Goal: Understand process/instructions: Learn how to perform a task or action

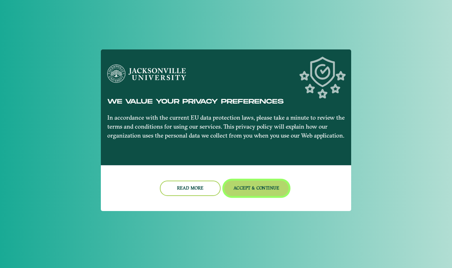
click at [254, 187] on button "Accept & Continue" at bounding box center [256, 187] width 65 height 15
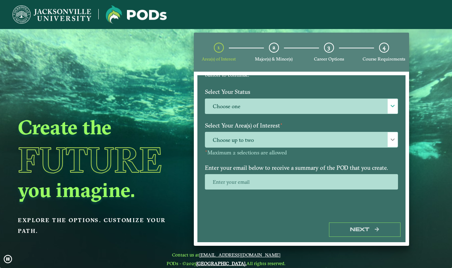
scroll to position [64, 0]
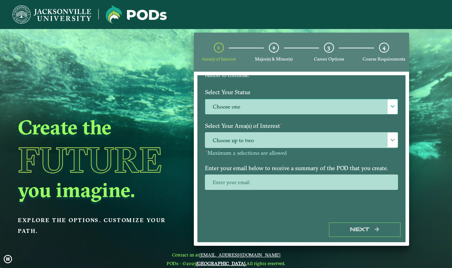
click at [285, 102] on label "Choose one" at bounding box center [301, 106] width 192 height 15
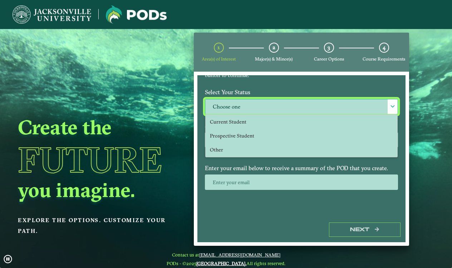
scroll to position [5, 34]
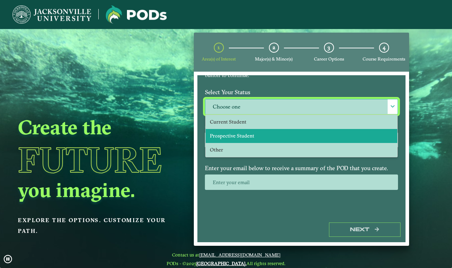
click at [283, 131] on li "Prospective Student" at bounding box center [302, 136] width 192 height 14
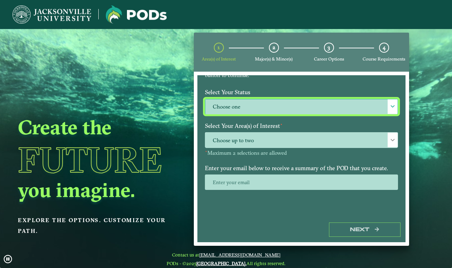
select select "[object Object]"
click at [283, 131] on label "Select Your Area(s) of Interest ⋆" at bounding box center [302, 125] width 204 height 13
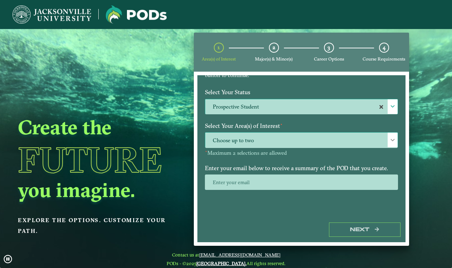
click at [283, 136] on span "Choose up to two" at bounding box center [301, 139] width 192 height 15
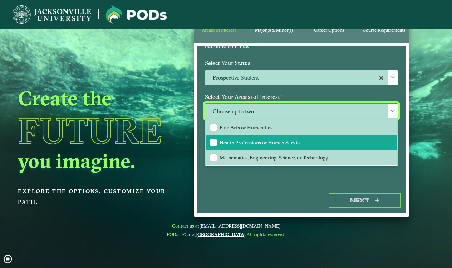
scroll to position [29, 0]
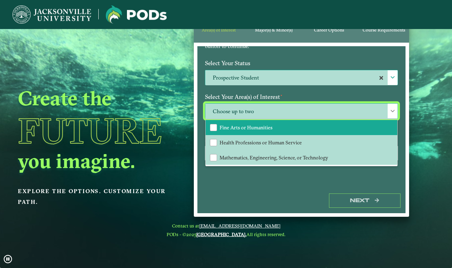
click at [293, 129] on li "Fine Arts or Humanities" at bounding box center [302, 127] width 192 height 15
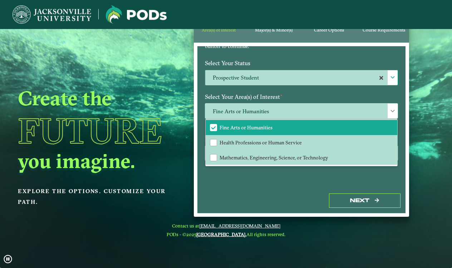
click at [303, 182] on div "Welcome to the POD s app Jacksonville University offers you the freedom to purs…" at bounding box center [301, 117] width 208 height 142
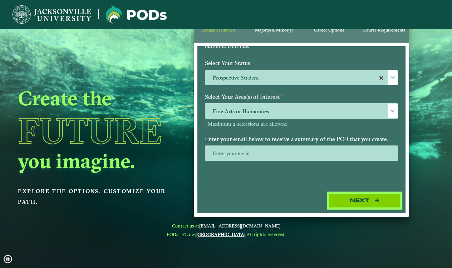
click at [353, 194] on button "Next" at bounding box center [365, 200] width 72 height 15
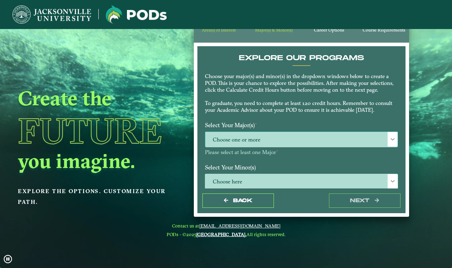
click at [322, 140] on span "Choose one or more" at bounding box center [301, 139] width 192 height 15
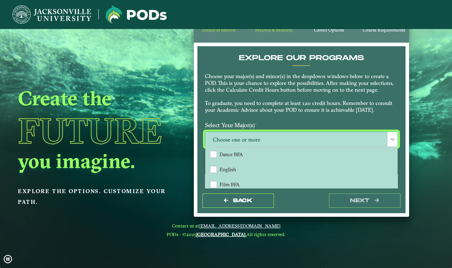
scroll to position [114, 0]
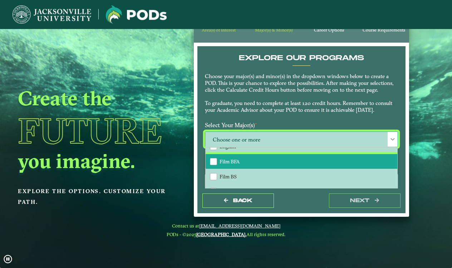
click at [292, 158] on li "Film BFA" at bounding box center [302, 161] width 192 height 15
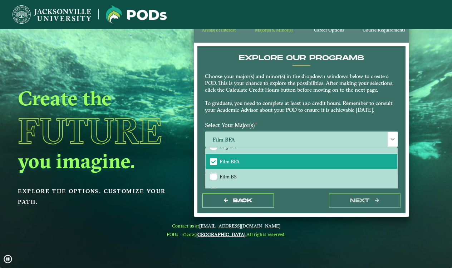
click at [293, 122] on label "Select Your Major(s) ⋆" at bounding box center [302, 124] width 204 height 13
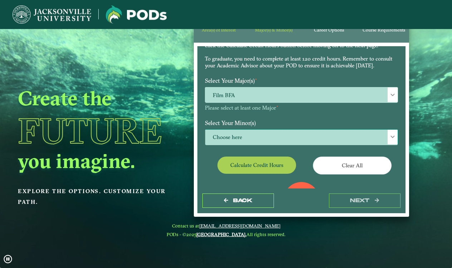
scroll to position [75, 0]
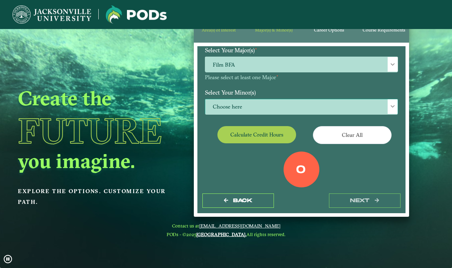
click at [292, 106] on span "Choose here" at bounding box center [301, 106] width 192 height 15
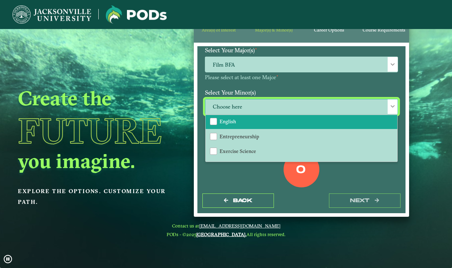
scroll to position [301, 0]
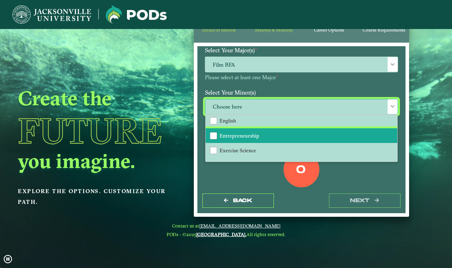
click at [292, 135] on li "Entrepreneurship" at bounding box center [302, 135] width 192 height 15
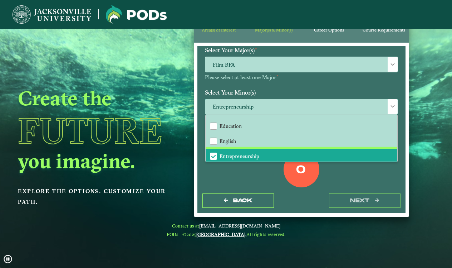
scroll to position [281, 0]
click at [292, 79] on div "Select Your Major(s) ⋆ Film BFA Please select at least one Major ⋆" at bounding box center [302, 65] width 204 height 42
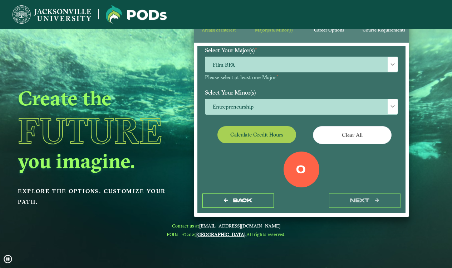
click at [278, 132] on button "Calculate credit hours" at bounding box center [256, 134] width 79 height 17
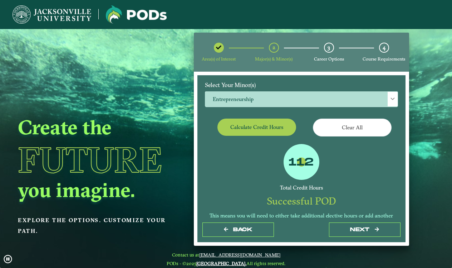
scroll to position [102, 0]
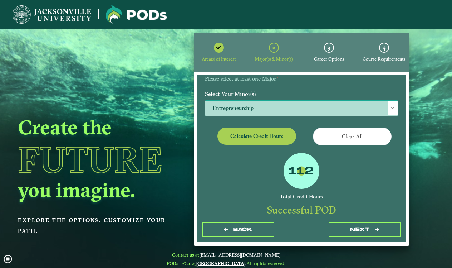
click at [318, 109] on span "Entrepreneurship" at bounding box center [301, 108] width 192 height 15
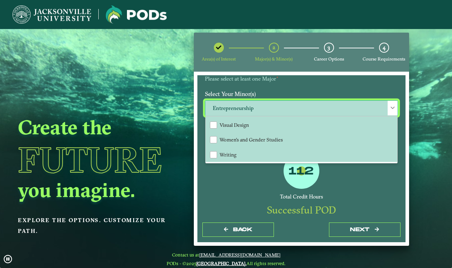
scroll to position [776, 0]
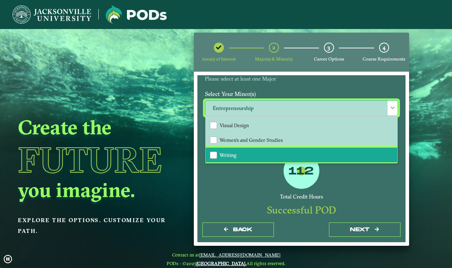
click at [295, 151] on li "Writing" at bounding box center [302, 154] width 192 height 15
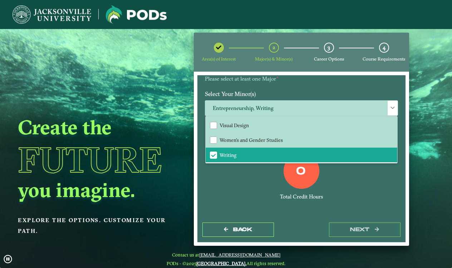
click at [302, 180] on div "0" at bounding box center [302, 171] width 36 height 36
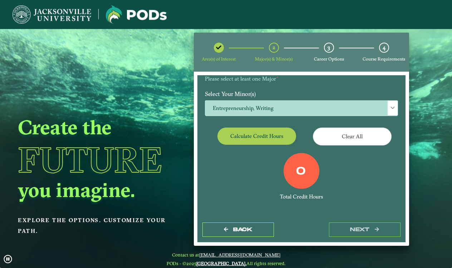
click at [262, 136] on button "Calculate credit hours" at bounding box center [256, 135] width 79 height 17
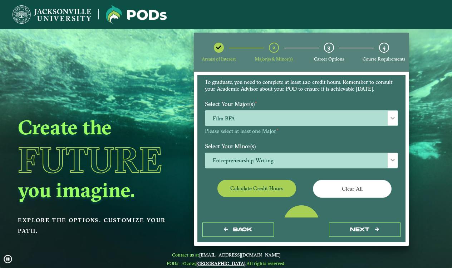
scroll to position [43, 0]
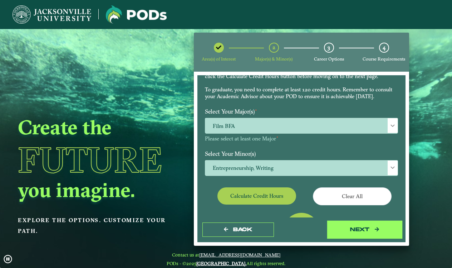
click at [341, 235] on button "next" at bounding box center [365, 229] width 72 height 15
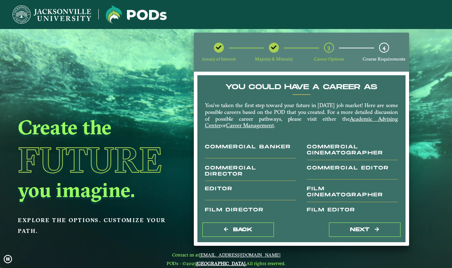
scroll to position [0, 0]
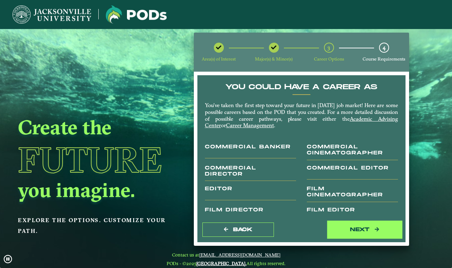
click at [347, 231] on button "next" at bounding box center [365, 229] width 72 height 15
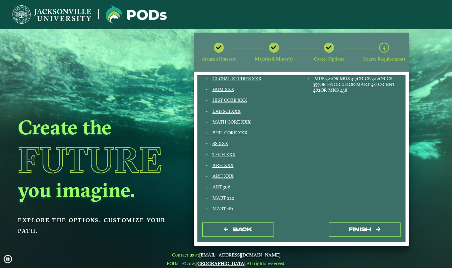
scroll to position [114, 0]
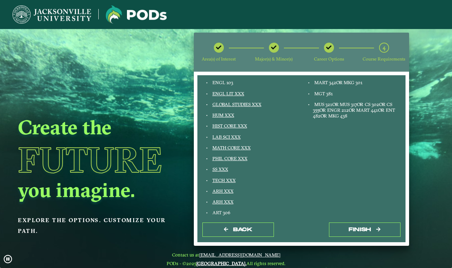
click at [237, 134] on link "LAB SCI XXX" at bounding box center [226, 137] width 28 height 6
click at [302, 171] on div "Entrepreneurship MART 242 MART 342 OR MKG 301 MGT 381 MUS 321 OR MUS 317 OR CS …" at bounding box center [353, 240] width 102 height 372
click at [276, 166] on div "SS XXX" at bounding box center [253, 169] width 85 height 6
click at [251, 134] on div "LAB SCI XXX" at bounding box center [253, 137] width 85 height 6
click at [237, 123] on link "HIST CORE XXX" at bounding box center [229, 126] width 35 height 6
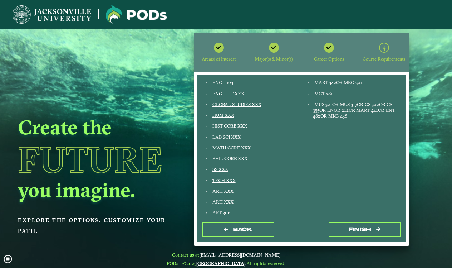
click at [285, 135] on div "LAB SCI XXX" at bounding box center [253, 137] width 85 height 6
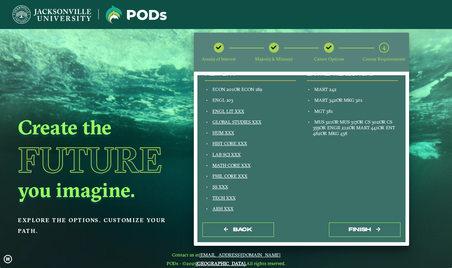
scroll to position [94, 0]
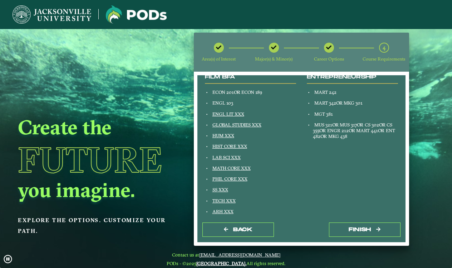
click at [225, 133] on link "HUM XXX" at bounding box center [223, 135] width 22 height 6
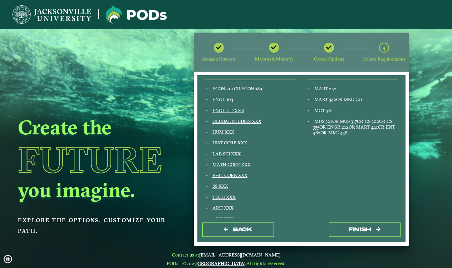
scroll to position [100, 0]
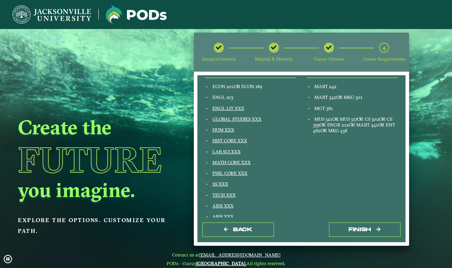
click at [234, 159] on link "MATH CORE XXX" at bounding box center [231, 162] width 38 height 6
click at [297, 166] on div "Film BFA ECON 201 OR ECON 189 ENGL 103 ENGL LIT XXX GLOBAL STUDIES XXX HUM XXX …" at bounding box center [251, 254] width 102 height 372
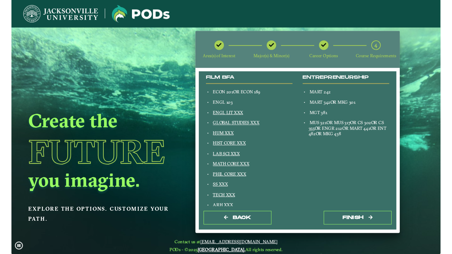
scroll to position [87, 0]
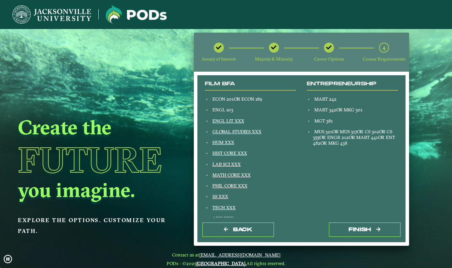
click at [256, 128] on link "GLOBAL STUDIES XXX" at bounding box center [236, 131] width 49 height 6
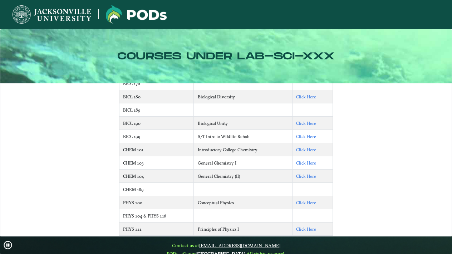
scroll to position [77, 0]
click at [307, 148] on link "Click Here" at bounding box center [306, 149] width 20 height 5
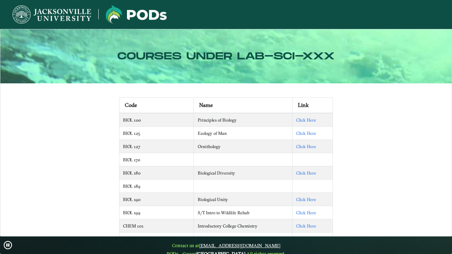
scroll to position [0, 0]
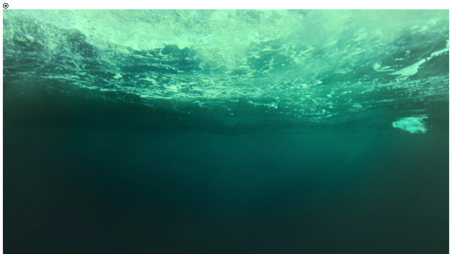
scroll to position [444, 0]
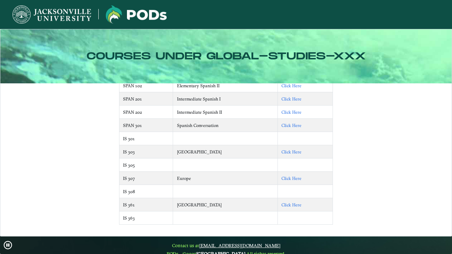
scroll to position [100, 0]
